Goal: Find specific page/section: Find specific page/section

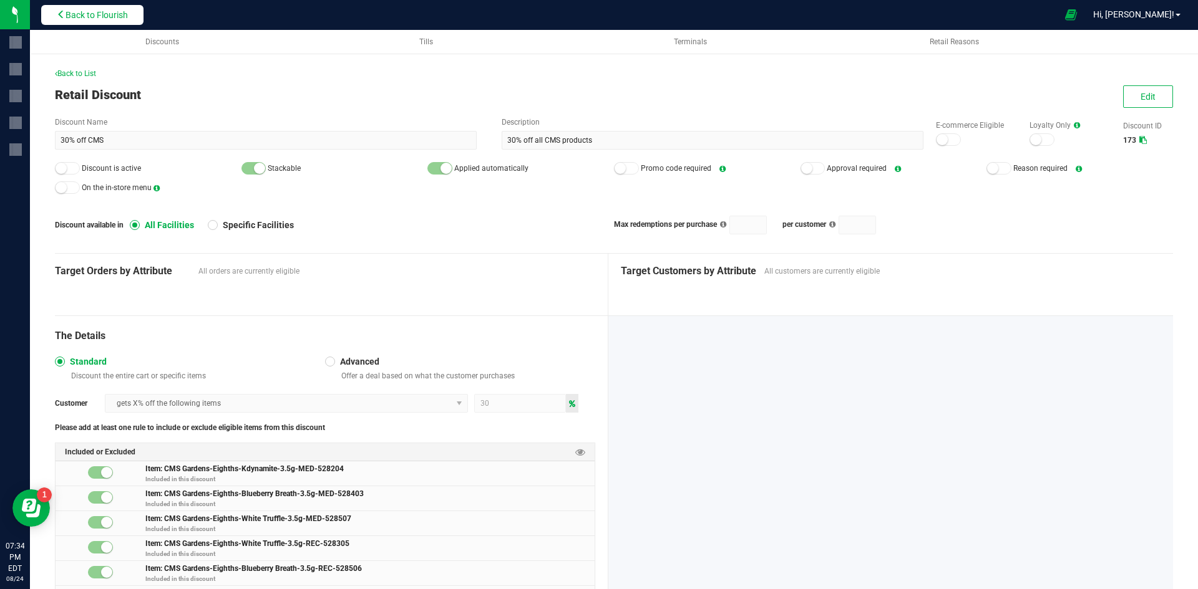
click at [107, 17] on span "Back to Flourish" at bounding box center [96, 15] width 62 height 10
